Goal: Find specific page/section: Find specific page/section

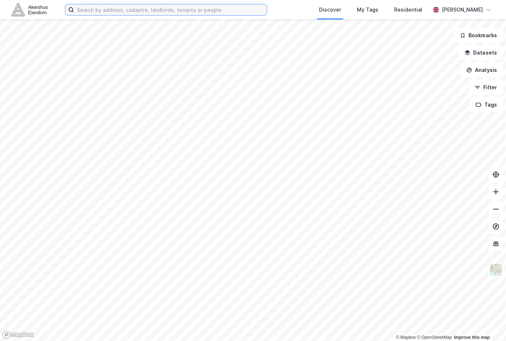
click at [162, 13] on input at bounding box center [170, 9] width 193 height 11
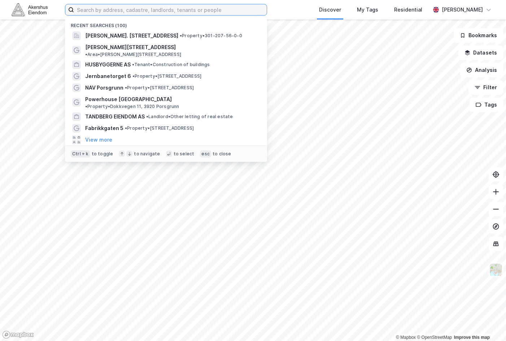
paste input "Philip [STREET_ADDRESS]"
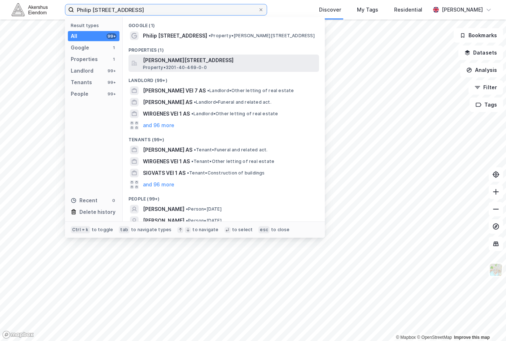
type input "Philip [STREET_ADDRESS]"
click at [190, 61] on span "[PERSON_NAME][STREET_ADDRESS]" at bounding box center [229, 60] width 173 height 9
